Goal: Information Seeking & Learning: Understand process/instructions

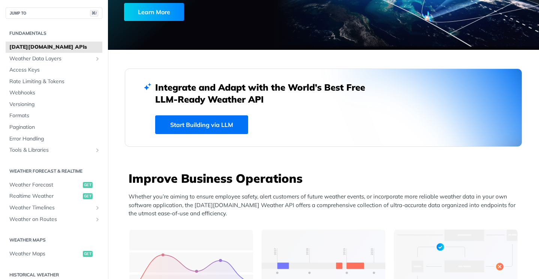
scroll to position [139, 0]
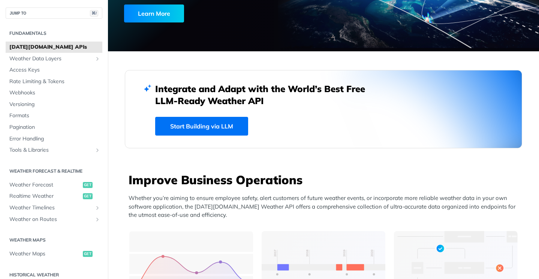
click at [55, 51] on link "[DATE][DOMAIN_NAME] APIs" at bounding box center [54, 47] width 97 height 11
click at [51, 57] on span "Weather Data Layers" at bounding box center [50, 58] width 83 height 7
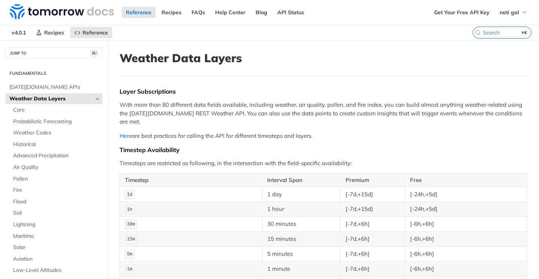
click at [124, 132] on link "Here" at bounding box center [125, 135] width 12 height 7
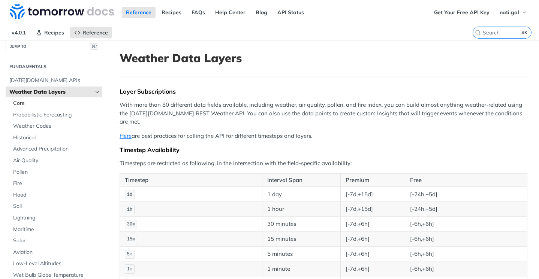
click at [39, 106] on span "Core" at bounding box center [56, 103] width 87 height 7
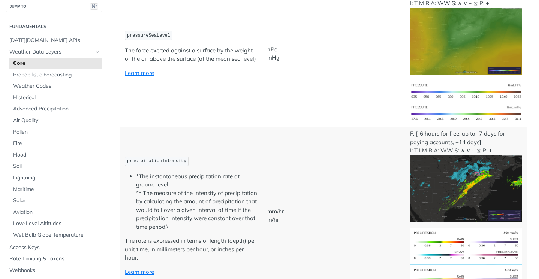
scroll to position [618, 0]
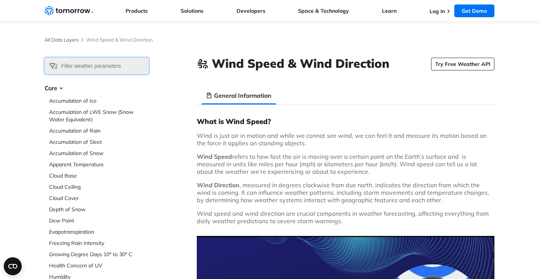
click at [99, 61] on input "text" at bounding box center [97, 66] width 104 height 16
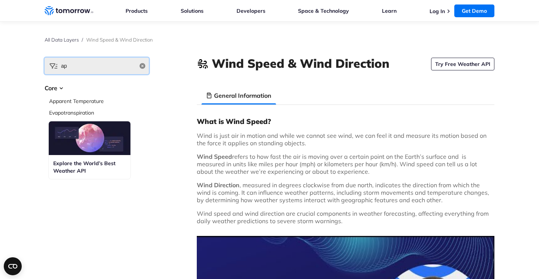
type input "api"
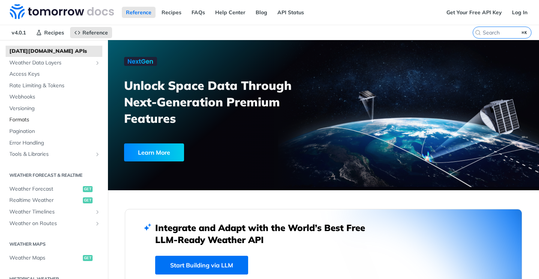
scroll to position [37, 0]
click at [86, 187] on span "get" at bounding box center [88, 188] width 10 height 6
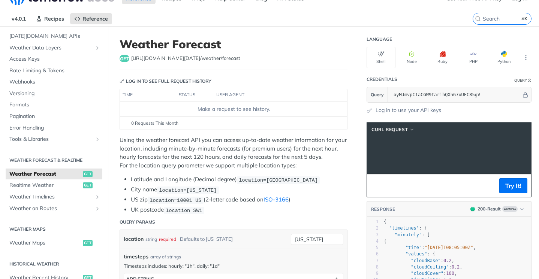
scroll to position [0, 170]
drag, startPoint x: 414, startPoint y: 148, endPoint x: 523, endPoint y: 151, distance: 109.0
click at [311, 151] on span "'https://api.tomorrow.io/v4/weather/forecast?location=new%20york&apikey=oyMJmvp…" at bounding box center [275, 148] width 70 height 5
click at [508, 188] on button "Try It!" at bounding box center [513, 185] width 28 height 15
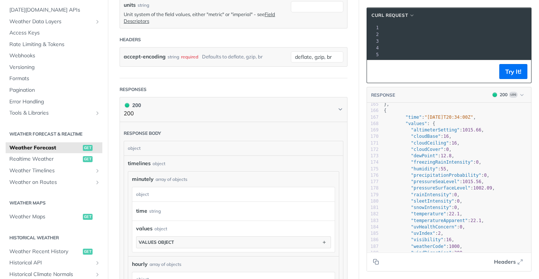
scroll to position [0, 0]
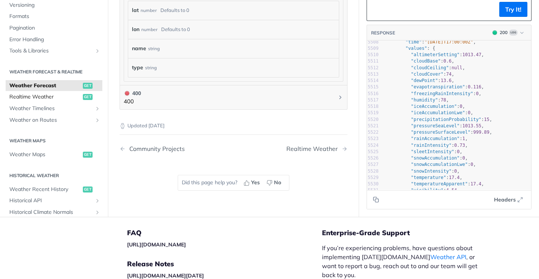
click at [52, 95] on span "Realtime Weather" at bounding box center [45, 96] width 72 height 7
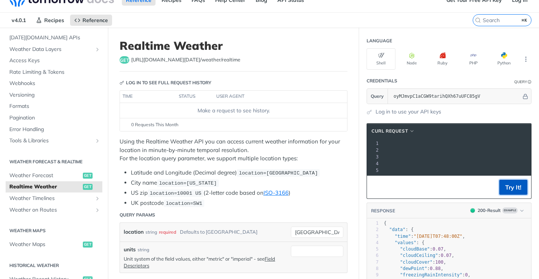
click at [505, 187] on button "Try It!" at bounding box center [513, 187] width 28 height 15
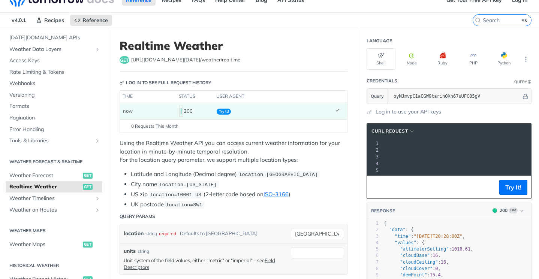
click at [235, 110] on td "Try It!" at bounding box center [273, 111] width 118 height 16
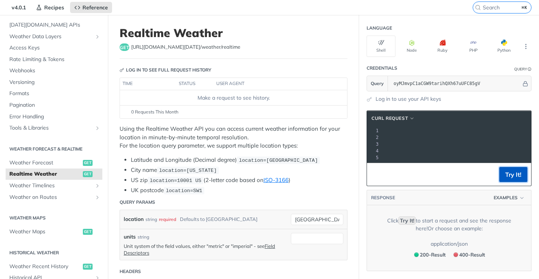
click at [504, 177] on button "Try It!" at bounding box center [513, 174] width 28 height 15
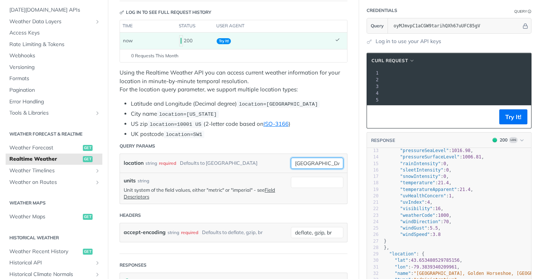
click at [315, 163] on input "toronto" at bounding box center [317, 163] width 52 height 11
click at [510, 118] on button "Try It!" at bounding box center [513, 116] width 28 height 15
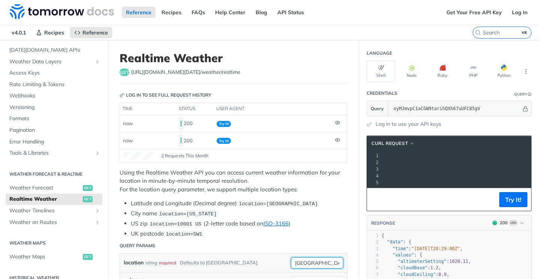
click at [306, 267] on input "london" at bounding box center [317, 262] width 52 height 11
type input "u"
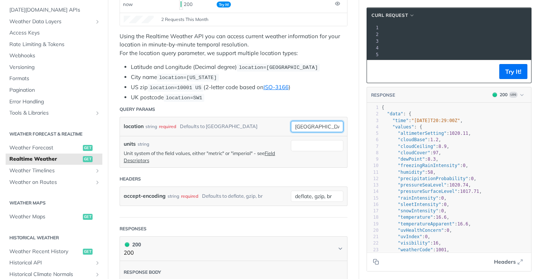
click at [304, 128] on input "france" at bounding box center [317, 126] width 52 height 11
type input "france"
click at [514, 68] on button "Try It!" at bounding box center [513, 71] width 28 height 15
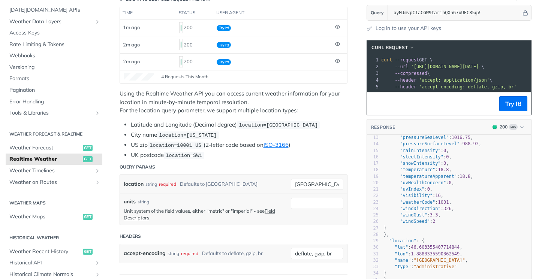
drag, startPoint x: 434, startPoint y: 66, endPoint x: 477, endPoint y: 67, distance: 43.5
click at [476, 67] on span "'https://api.tomorrow.io/v4/weather/realtime?location=france&apikey=oyMJmvpC1aC…" at bounding box center [446, 66] width 70 height 5
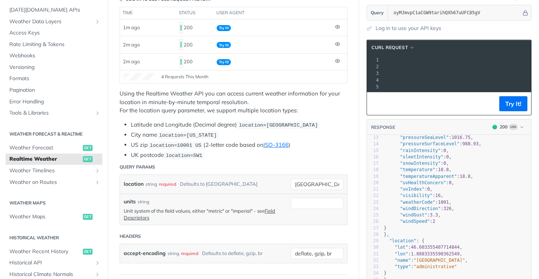
scroll to position [0, 49]
drag, startPoint x: 413, startPoint y: 66, endPoint x: 489, endPoint y: 67, distance: 75.7
click at [432, 67] on span "'https://api.tomorrow.io/v4/weather/realtime?location=france&apikey=oyMJmvpC1aC…" at bounding box center [396, 66] width 70 height 5
click at [354, 67] on span "'https://api.tomorrow.io/v4/weather/realtime?location=france&apikey=oyMJmvpC1aC…" at bounding box center [319, 66] width 70 height 5
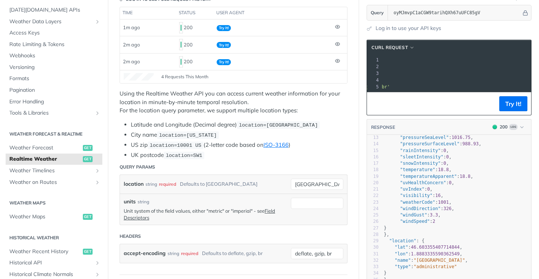
copy span "https://api.tomorrow.io/v4/weather/realtime?location"
click at [354, 67] on span "'https://api.tomorrow.io/v4/weather/realtime?location=france&apikey=oyMJmvpC1aC…" at bounding box center [319, 66] width 70 height 5
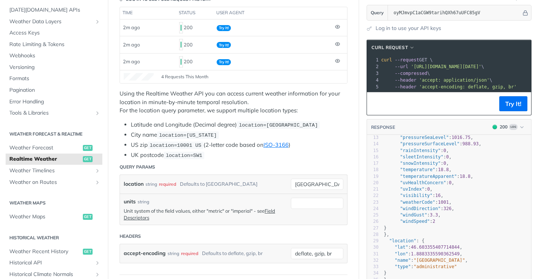
drag, startPoint x: 447, startPoint y: 67, endPoint x: 413, endPoint y: 65, distance: 34.2
click at [413, 65] on span "'https://api.tomorrow.io/v4/weather/realtime?location=france&apikey=oyMJmvpC1aC…" at bounding box center [446, 66] width 70 height 5
copy span "https://api.tomorrow.io/v4/weather/realtime?location=france"
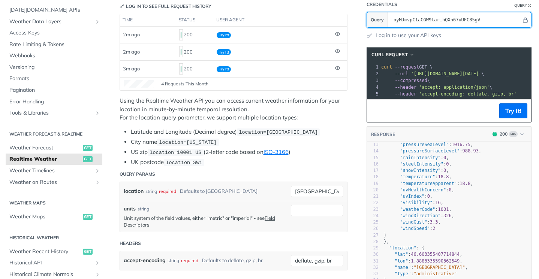
click at [449, 17] on input "oyMJmvpC1aCGW9tarihQXh67uUFC85gV" at bounding box center [455, 19] width 131 height 15
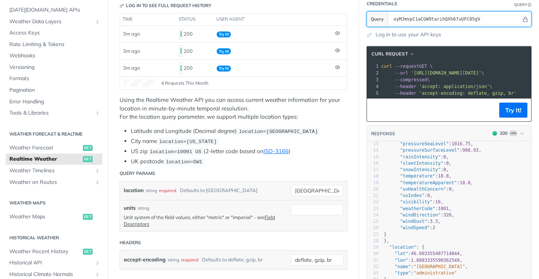
scroll to position [117, 0]
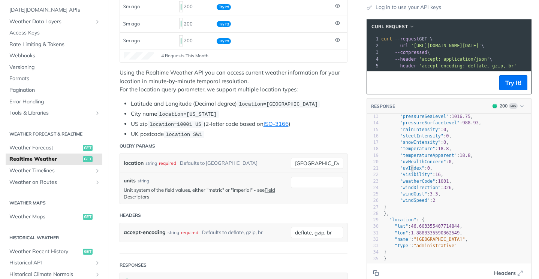
click at [409, 166] on span ""uvIndex"" at bounding box center [412, 168] width 24 height 5
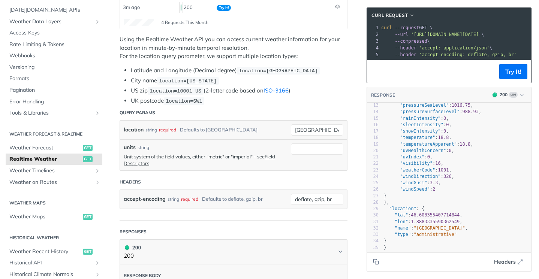
scroll to position [152, 0]
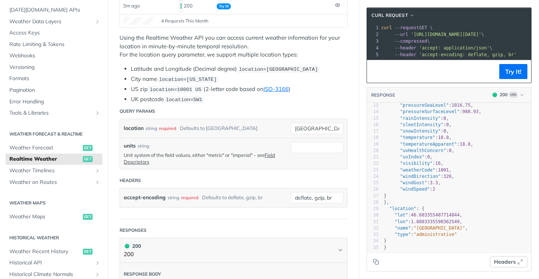
click at [506, 258] on span "Headers" at bounding box center [505, 262] width 22 height 8
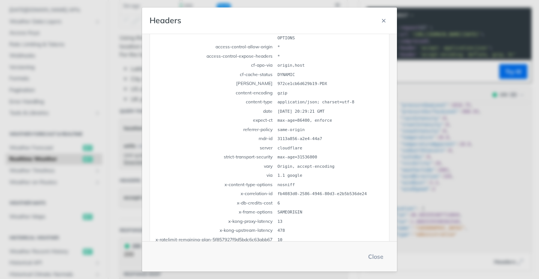
scroll to position [52, 0]
click at [371, 255] on button "Close" at bounding box center [375, 256] width 27 height 15
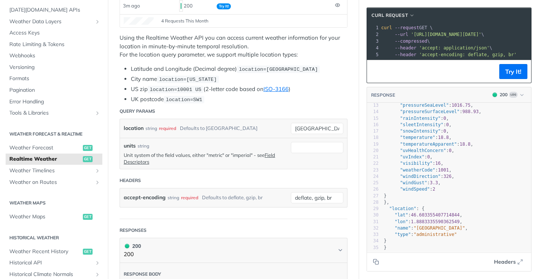
click at [408, 251] on div "xxxxxxxxxx 35 1 { 2 "data" : { 3 "time" : "2025-08-21T20:29:00Z" , 4 "values" :…" at bounding box center [456, 137] width 149 height 229
click at [379, 258] on button "Copy to clipboard" at bounding box center [375, 261] width 10 height 11
click at [460, 31] on pre "--url 'https://api.tomorrow.io/v4/weather/realtime?location=france&apikey=oyMJm…" at bounding box center [534, 34] width 311 height 7
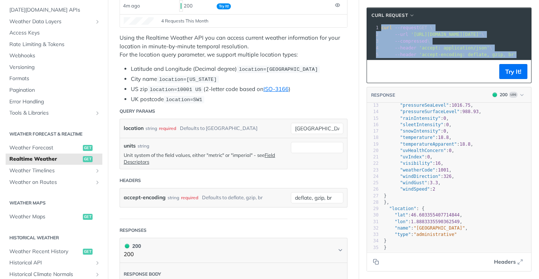
copy div "curl --request GET \ 2 --url 'https://api.tomorrow.io/v4/weather/realtime?locat…"
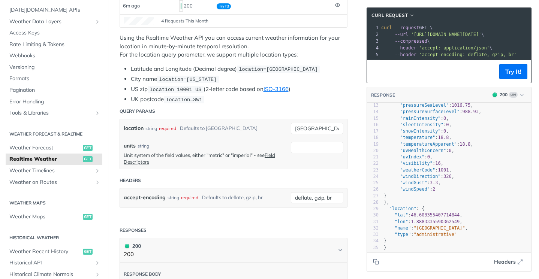
click at [481, 36] on span "'https://api.tomorrow.io/v4/weather/realtime?location=france&apikey=oyMJmvpC1aC…" at bounding box center [446, 34] width 70 height 5
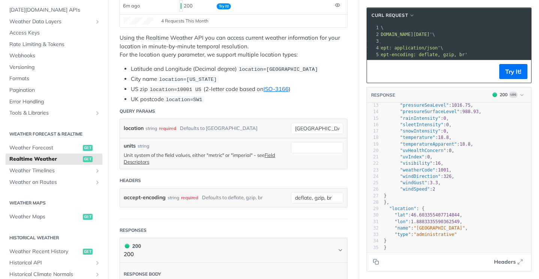
scroll to position [0, 160]
drag, startPoint x: 478, startPoint y: 33, endPoint x: 542, endPoint y: 34, distance: 63.7
click at [538, 34] on html "Jump to Content Reference Recipes FAQs Help Center Blog API Status Recipes Refe…" at bounding box center [269, 139] width 539 height 279
click at [321, 33] on span "'https://api.tomorrow.io/v4/weather/realtime?location=france&apikey=oyMJmvpC1aC…" at bounding box center [286, 34] width 70 height 5
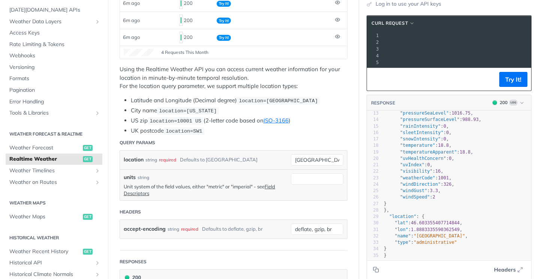
scroll to position [107, 0]
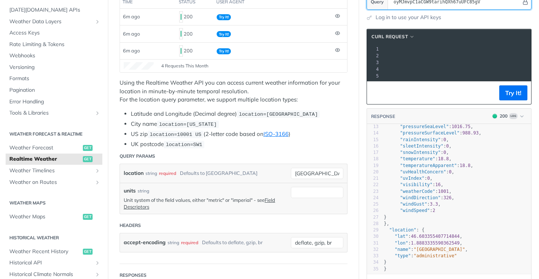
click at [523, 2] on icon "Hide" at bounding box center [525, 2] width 6 height 6
click at [525, 6] on div at bounding box center [459, 1] width 139 height 15
click at [525, 5] on div at bounding box center [459, 1] width 139 height 15
click at [525, 5] on button "Show" at bounding box center [525, 1] width 8 height 7
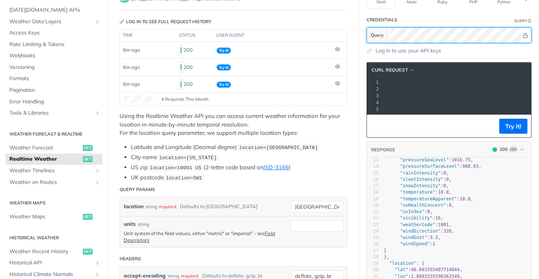
scroll to position [153, 0]
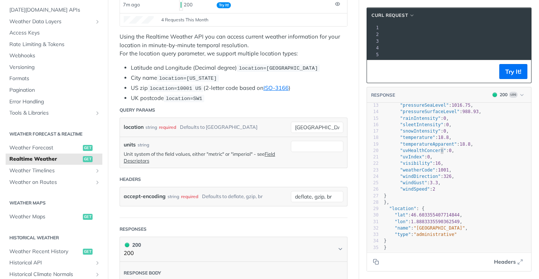
type textarea "n": 0, "uvIndex": 0, "visibility": 16, "weatherCode": 1001, "windDirection": 32…"
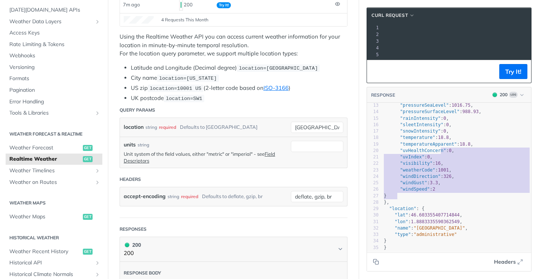
drag, startPoint x: 441, startPoint y: 152, endPoint x: 428, endPoint y: 194, distance: 44.1
click at [428, 194] on div "1 { 2 "data" : { 3 "time" : "2025-08-21T20:29:00Z" , 4 "values" : { 5 "altimete…" at bounding box center [456, 138] width 149 height 226
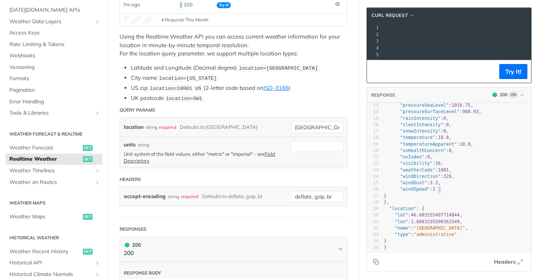
click at [474, 191] on pre ""windSpeed" : 2" at bounding box center [456, 189] width 149 height 6
click at [379, 261] on button "Copy to clipboard" at bounding box center [375, 261] width 10 height 11
type textarea "46.603355407714844"
drag, startPoint x: 463, startPoint y: 215, endPoint x: 414, endPoint y: 215, distance: 49.4
click at [414, 215] on span ""lat" : 46.603355407714844 ," at bounding box center [423, 214] width 79 height 5
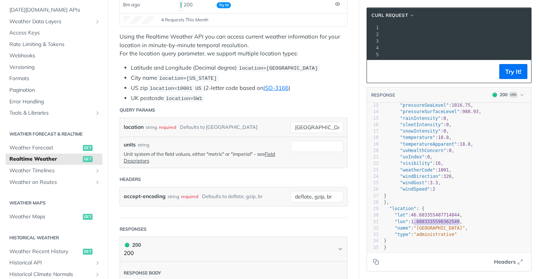
type textarea "1.8883335590362549"
drag, startPoint x: 413, startPoint y: 222, endPoint x: 462, endPoint y: 221, distance: 48.3
click at [459, 221] on span "1.8883335590362549" at bounding box center [435, 221] width 49 height 5
click at [494, 28] on pre "curl --request GET \" at bounding box center [485, 27] width 311 height 7
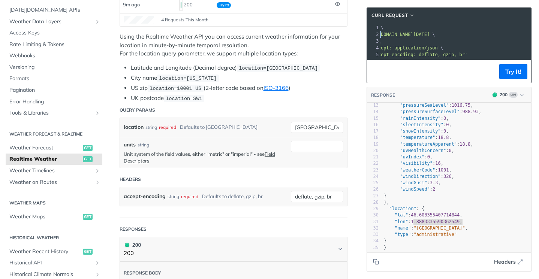
scroll to position [0, 0]
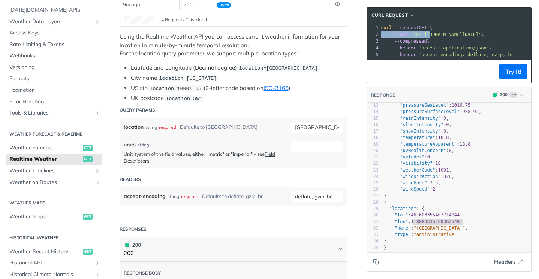
drag, startPoint x: 381, startPoint y: 34, endPoint x: 393, endPoint y: 32, distance: 12.1
click at [388, 33] on span "--url 'https://api.tomorrow.io/v4/weather/realtime?location=france&apikey=oyMJm…" at bounding box center [432, 34] width 103 height 5
click at [412, 34] on span "'https://api.tomorrow.io/v4/weather/realtime?location=france&apikey=oyMJmvpC1aC…" at bounding box center [445, 34] width 70 height 5
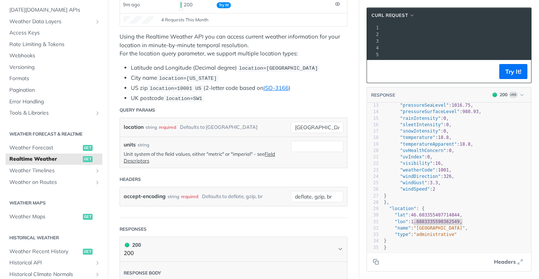
drag, startPoint x: 412, startPoint y: 34, endPoint x: 522, endPoint y: 33, distance: 109.8
click at [321, 33] on span "'https://api.tomorrow.io/v4/weather/realtime?location=france&apikey=oyMJmvpC1aC…" at bounding box center [286, 34] width 70 height 5
copy span "https://api.tomorrow.io/v4/weather/realtime?location=france&apikey=oyMJmvpC1aCG…"
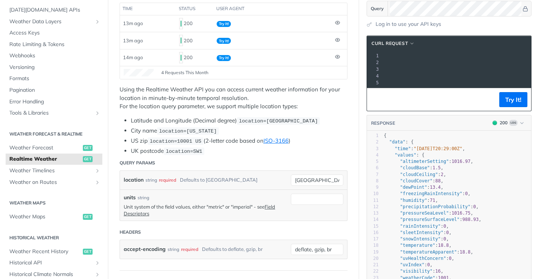
scroll to position [96, 0]
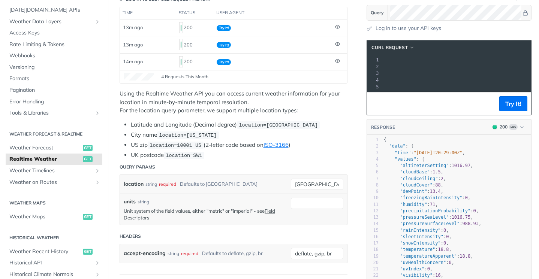
click at [321, 66] on span "'https://api.tomorrow.io/v4/weather/realtime?location=france&apikey=oyMJmvpC1aC…" at bounding box center [286, 66] width 70 height 5
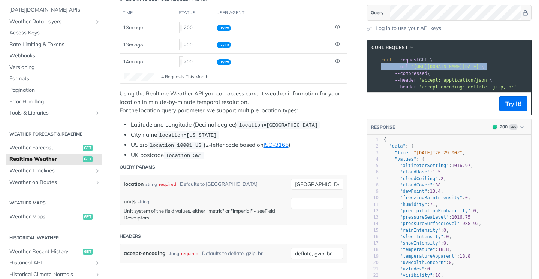
click at [433, 66] on span "'https://api.tomorrow.io/v4/weather/realtime?location=france&apikey=oyMJmvpC1aC…" at bounding box center [446, 66] width 70 height 5
copy div "--url 'https://api.tomorrow.io/v4/weather/realtime?location=france&apikey=oyMJm…"
